Goal: Information Seeking & Learning: Learn about a topic

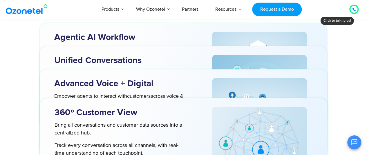
scroll to position [1740, 0]
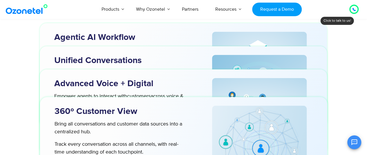
click at [22, 88] on div "Reimagine Your Customer Playbook for an AI-first World Agentic AI Workflow Hire…" at bounding box center [183, 3] width 331 height 587
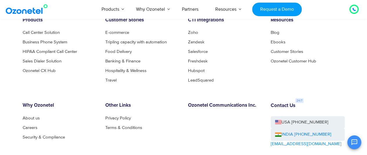
scroll to position [3109, 0]
click at [32, 127] on link "Careers" at bounding box center [32, 128] width 18 height 4
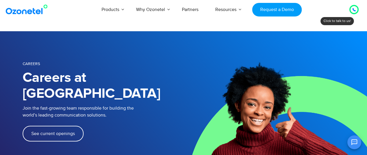
click at [53, 126] on link "See current openings" at bounding box center [53, 134] width 61 height 16
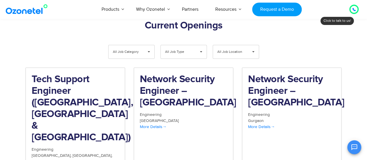
scroll to position [622, 0]
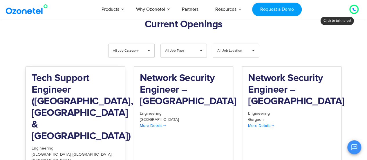
click at [63, 96] on h2 "Tech Support Engineer ([GEOGRAPHIC_DATA], [GEOGRAPHIC_DATA] & [GEOGRAPHIC_DATA])" at bounding box center [75, 108] width 87 height 70
click at [80, 44] on div "**********" at bounding box center [184, 52] width 322 height 17
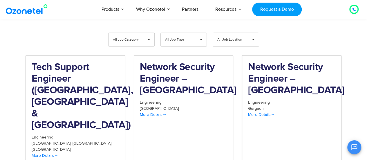
scroll to position [633, 0]
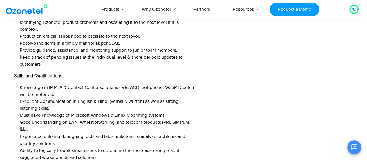
scroll to position [406, 0]
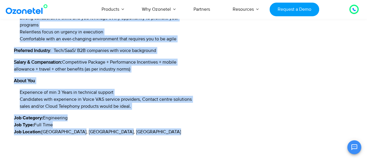
scroll to position [955, 0]
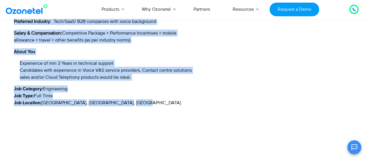
drag, startPoint x: 14, startPoint y: 39, endPoint x: 118, endPoint y: 63, distance: 106.6
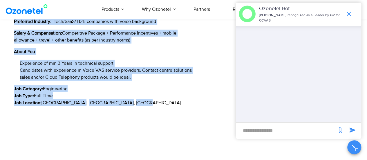
copy div "Loremipsumd: Sita Consect Adipisci Elitseddoe: Temporin Utlabor Etd Magn : Aliq…"
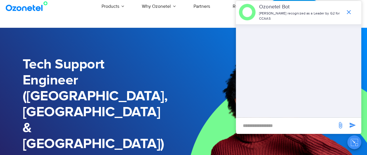
scroll to position [0, 0]
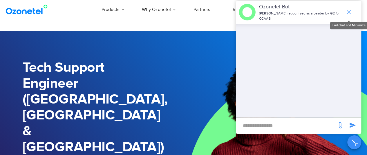
click at [347, 10] on icon "end chat or minimize" at bounding box center [349, 12] width 4 height 4
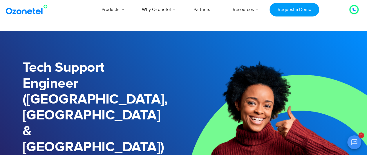
scroll to position [97, 0]
